Goal: Check status: Check status

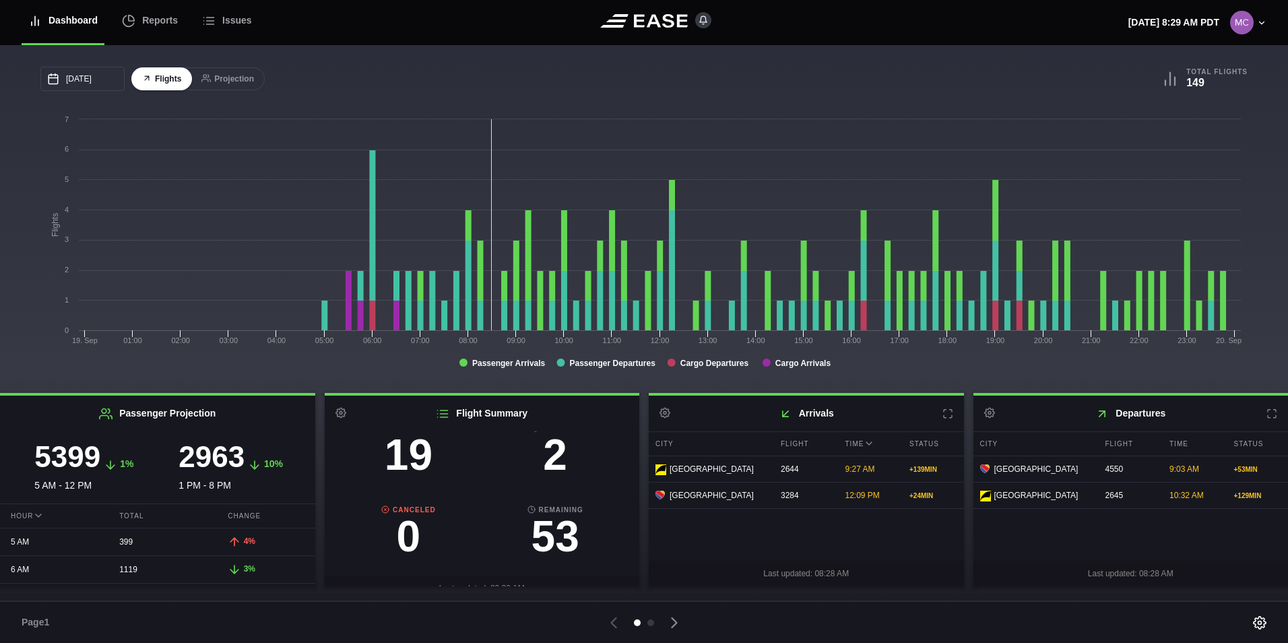
scroll to position [135, 0]
click at [548, 460] on h3 "2" at bounding box center [555, 443] width 147 height 43
select select "DELAYED"
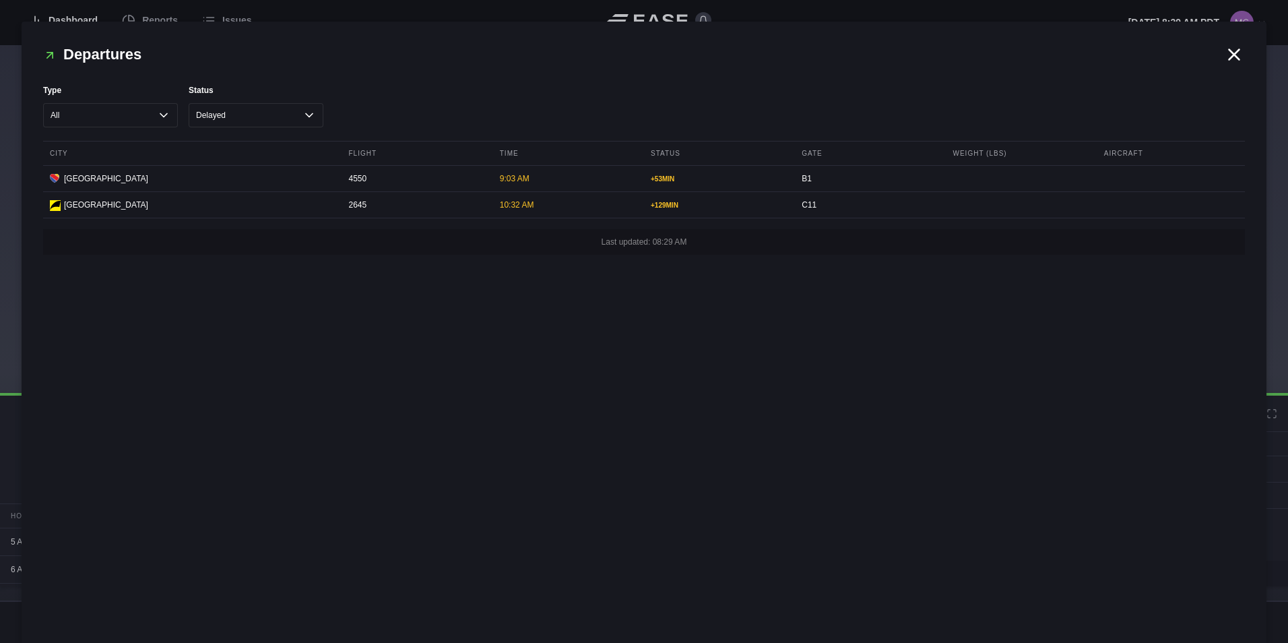
click at [1227, 61] on icon at bounding box center [1234, 54] width 20 height 20
